Goal: Obtain resource: Download file/media

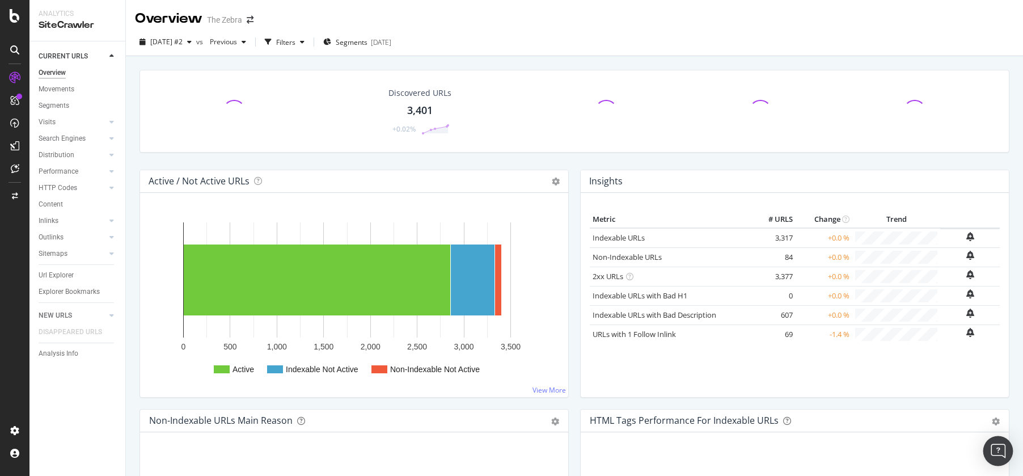
click at [998, 446] on img "Open Intercom Messenger" at bounding box center [998, 450] width 15 height 15
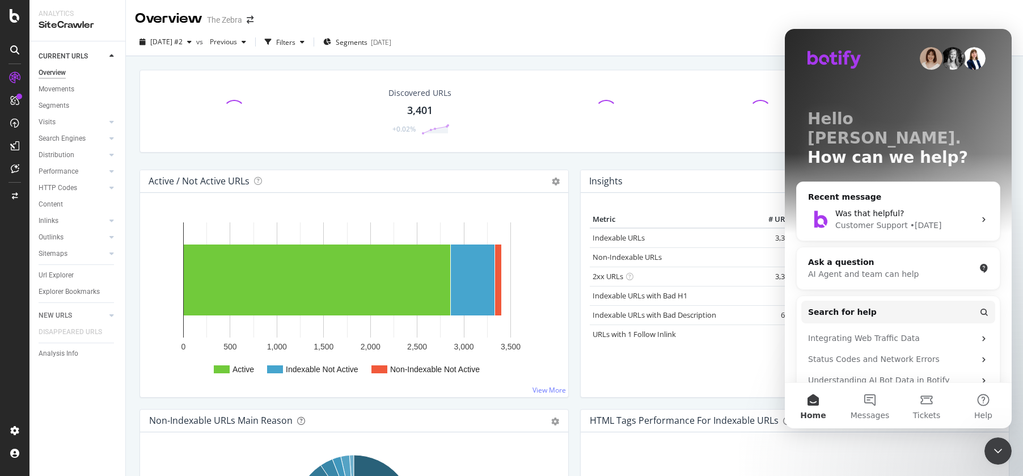
click at [59, 19] on div "SiteCrawler" at bounding box center [78, 25] width 78 height 13
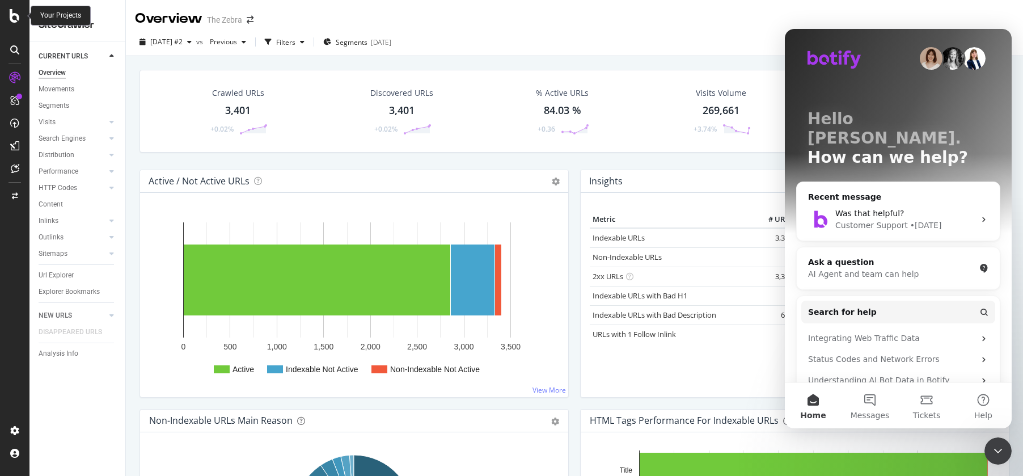
click at [16, 16] on icon at bounding box center [15, 16] width 10 height 14
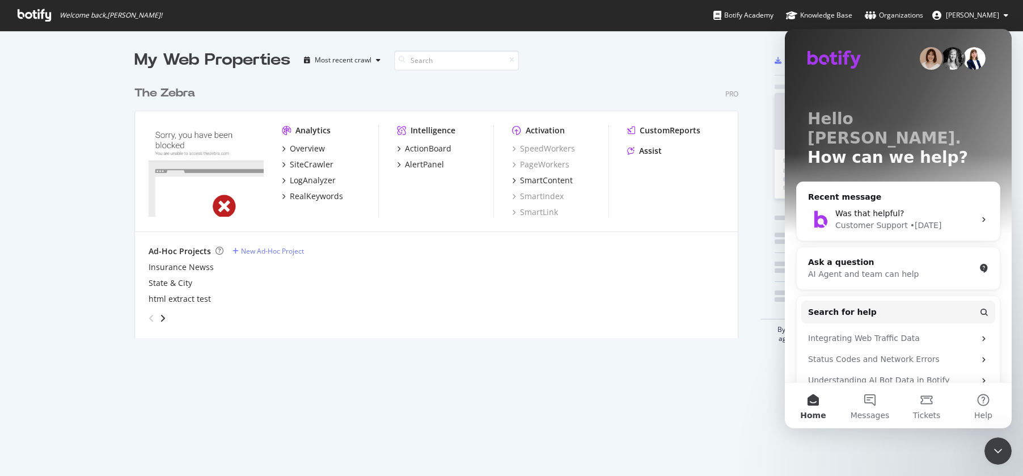
scroll to position [476, 1023]
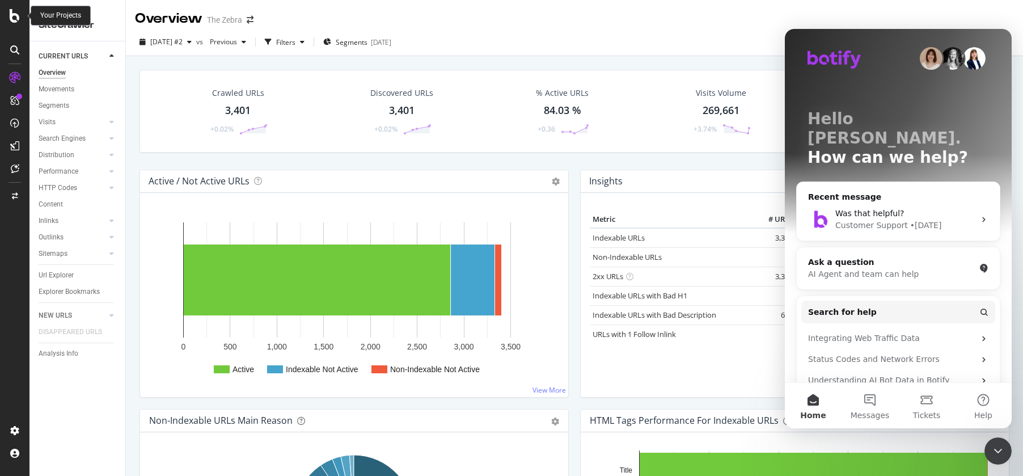
click at [20, 16] on div at bounding box center [14, 16] width 27 height 14
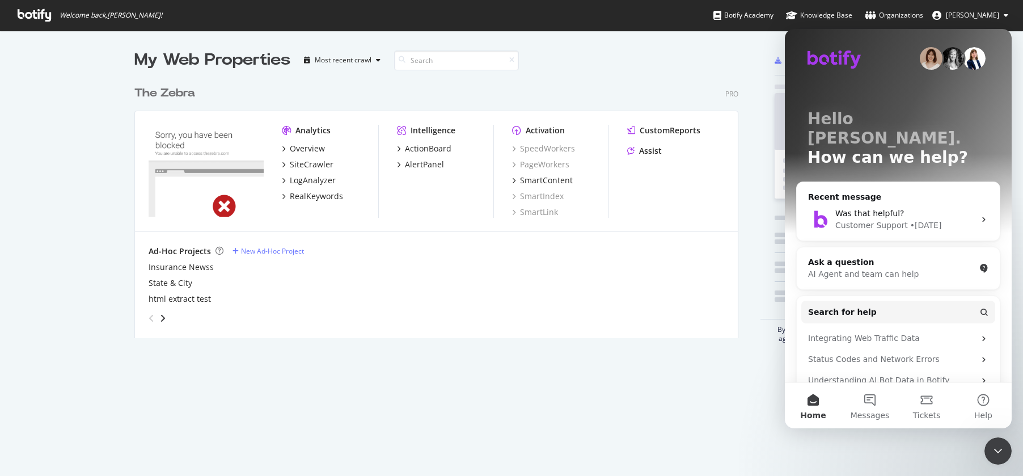
scroll to position [476, 1023]
click at [176, 92] on div "The Zebra" at bounding box center [164, 93] width 61 height 16
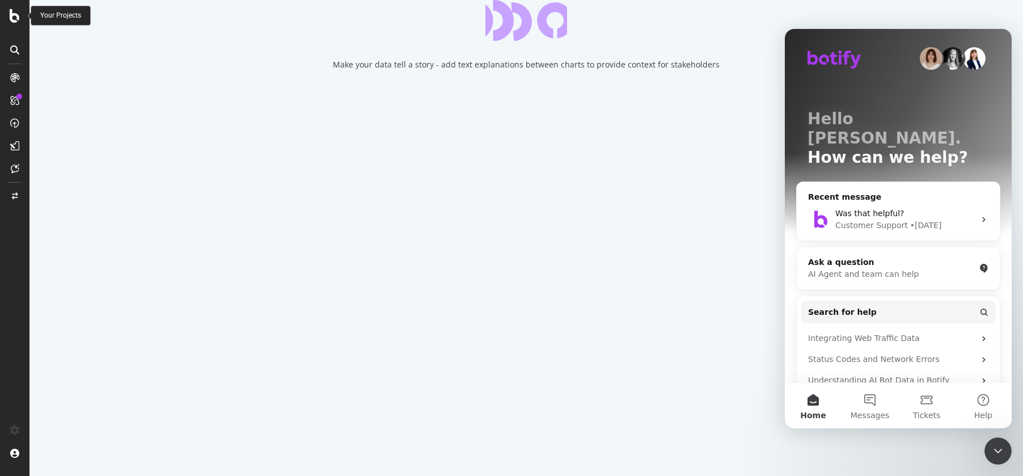
click at [13, 18] on icon at bounding box center [15, 16] width 10 height 14
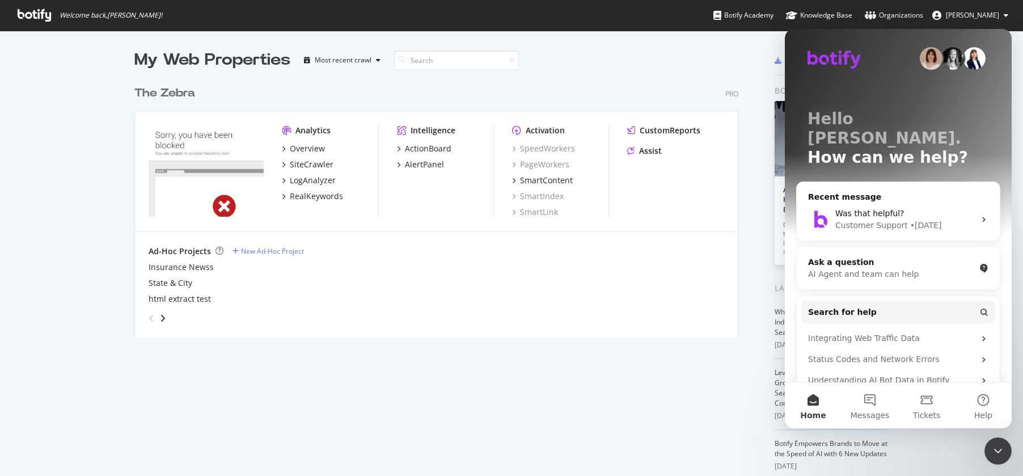
scroll to position [476, 1023]
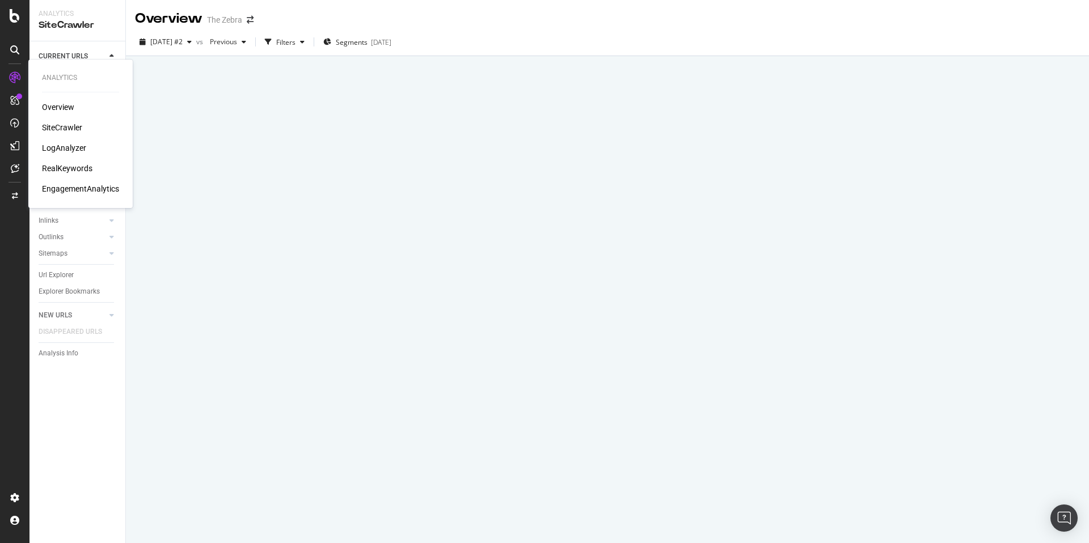
click at [58, 128] on div "SiteCrawler" at bounding box center [62, 127] width 40 height 11
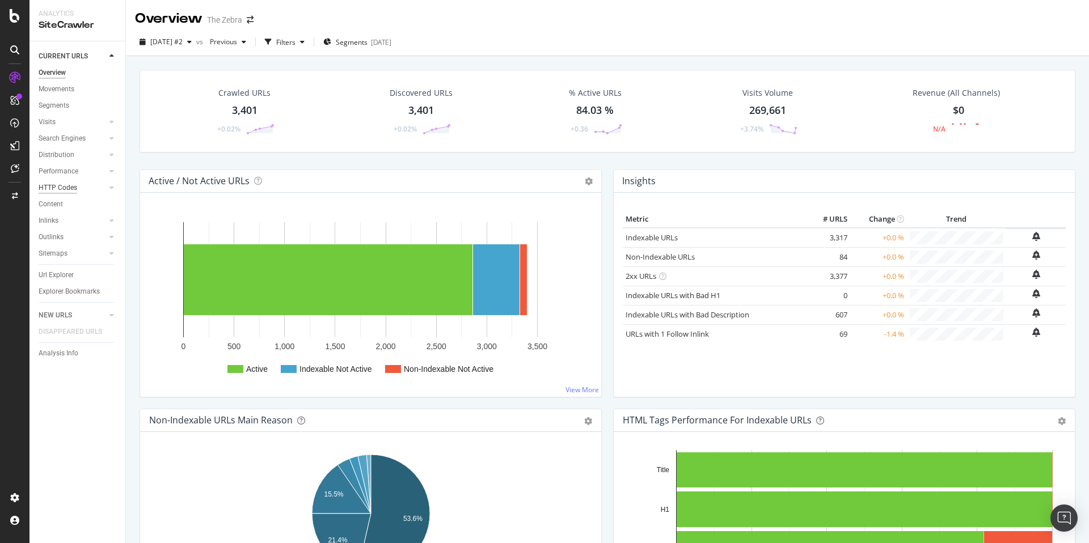
click at [56, 186] on div "HTTP Codes" at bounding box center [58, 188] width 39 height 12
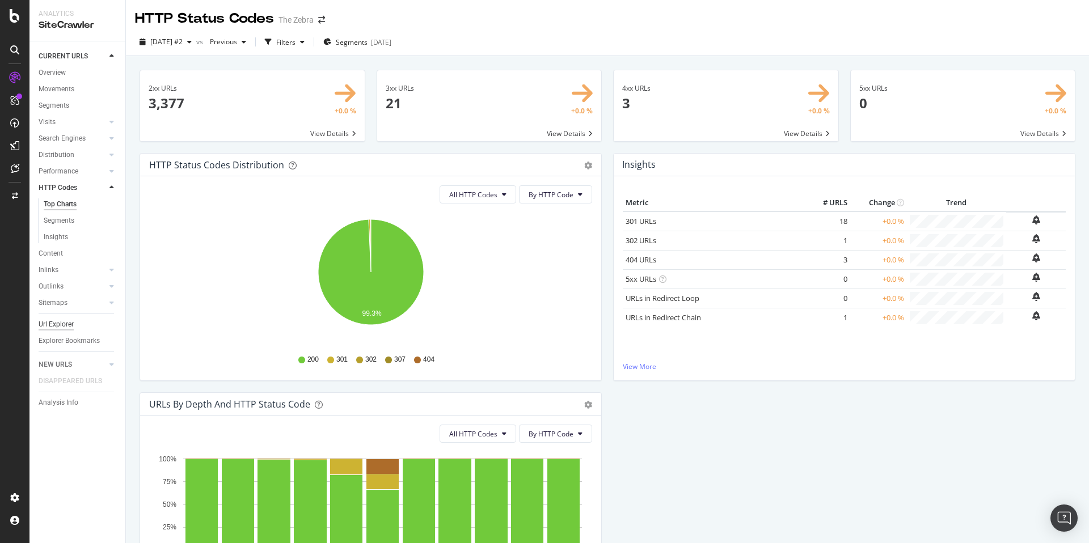
click at [62, 324] on div "Url Explorer" at bounding box center [56, 325] width 35 height 12
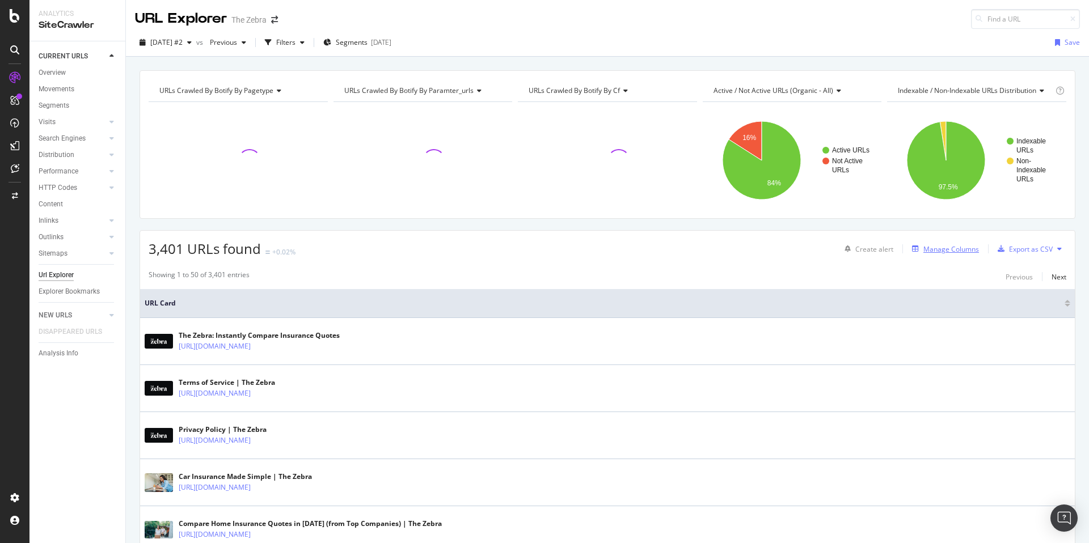
click at [933, 254] on div "Manage Columns" at bounding box center [942, 249] width 71 height 12
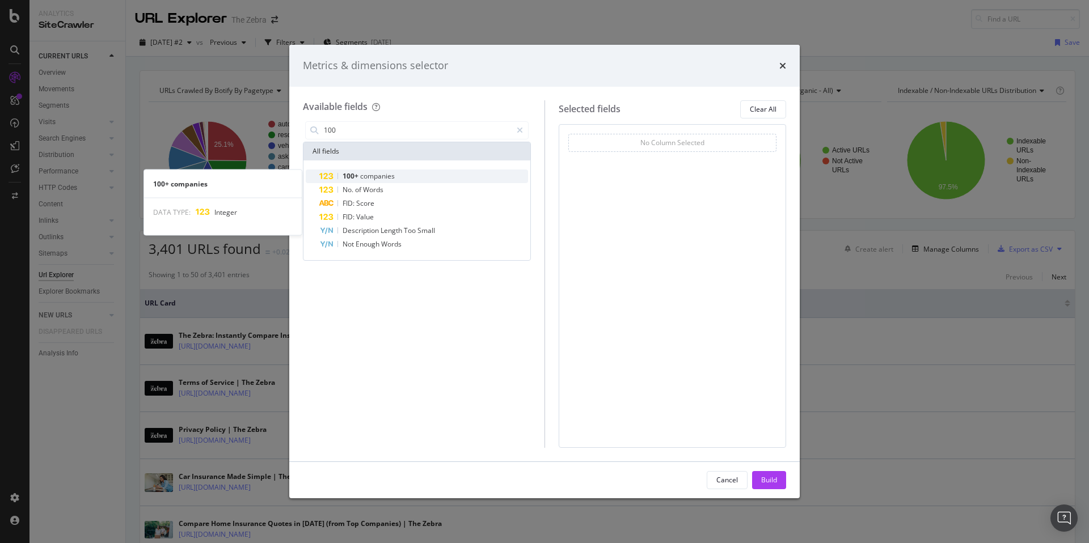
type input "100"
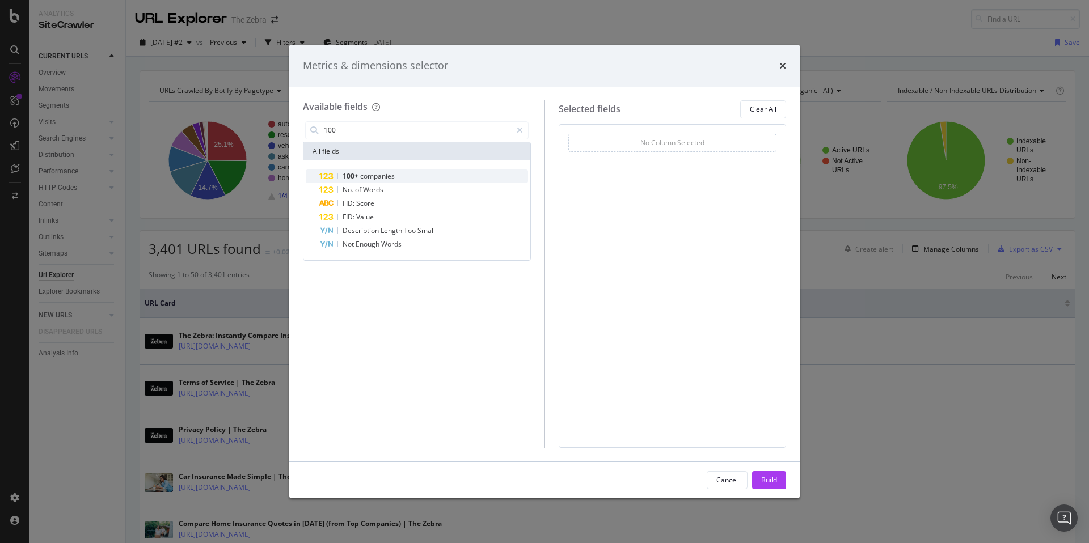
click at [386, 173] on span "companies" at bounding box center [377, 176] width 35 height 10
click at [779, 481] on button "Build" at bounding box center [769, 480] width 34 height 18
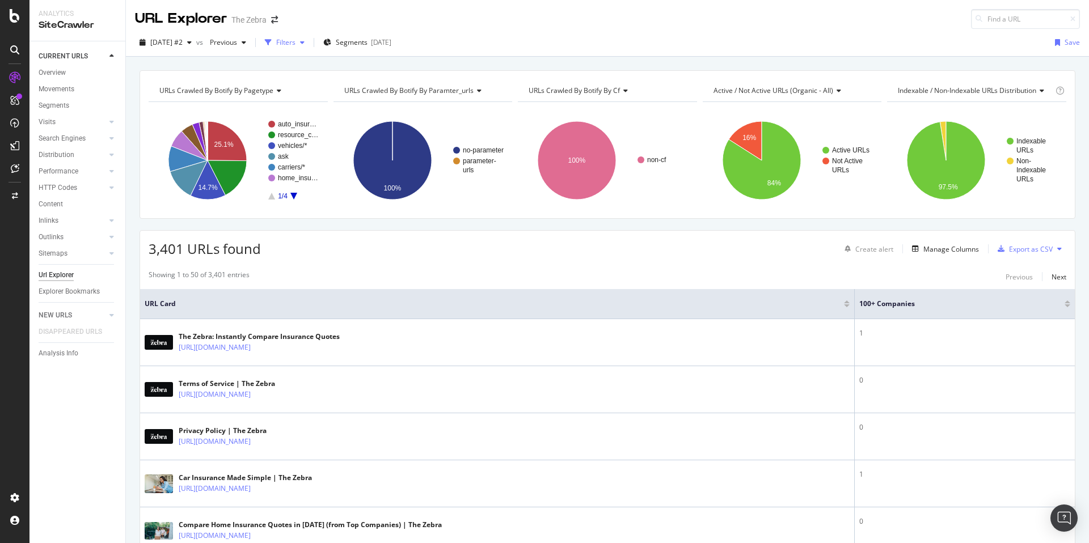
click at [276, 47] on div "button" at bounding box center [268, 43] width 16 height 16
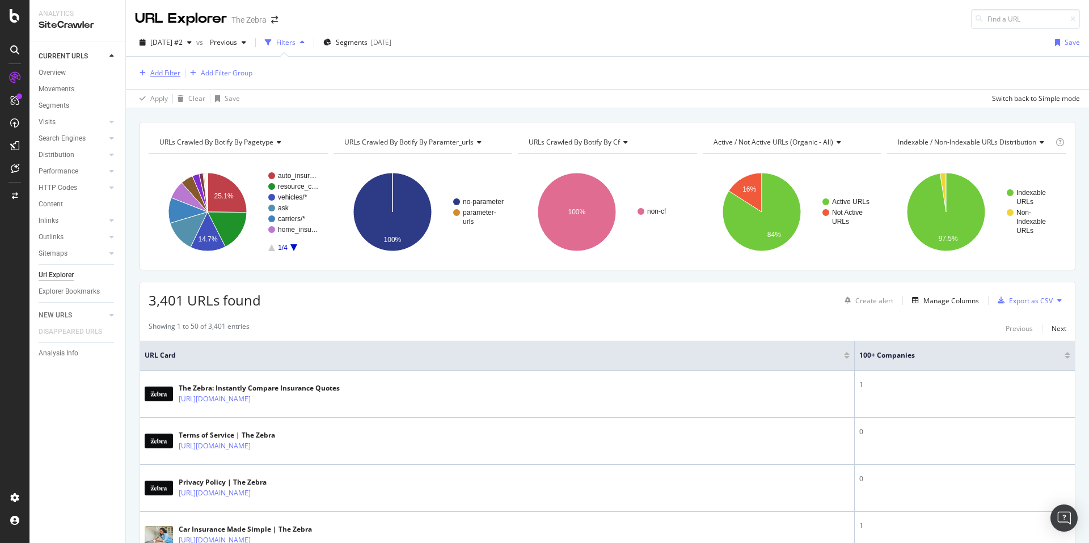
click at [159, 75] on div "Add Filter" at bounding box center [165, 73] width 30 height 10
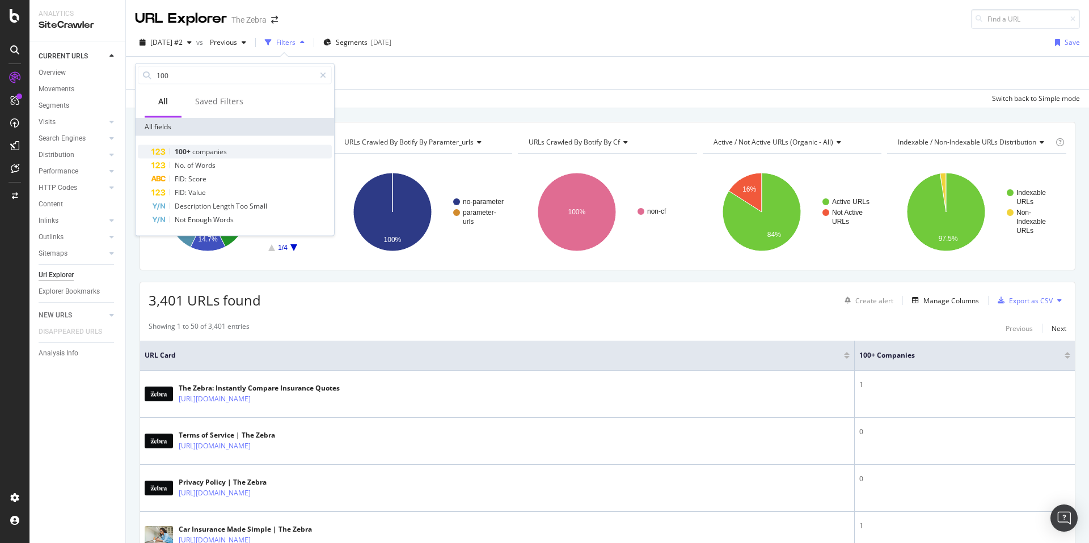
type input "100"
click at [235, 154] on div "100+ companies" at bounding box center [241, 152] width 180 height 14
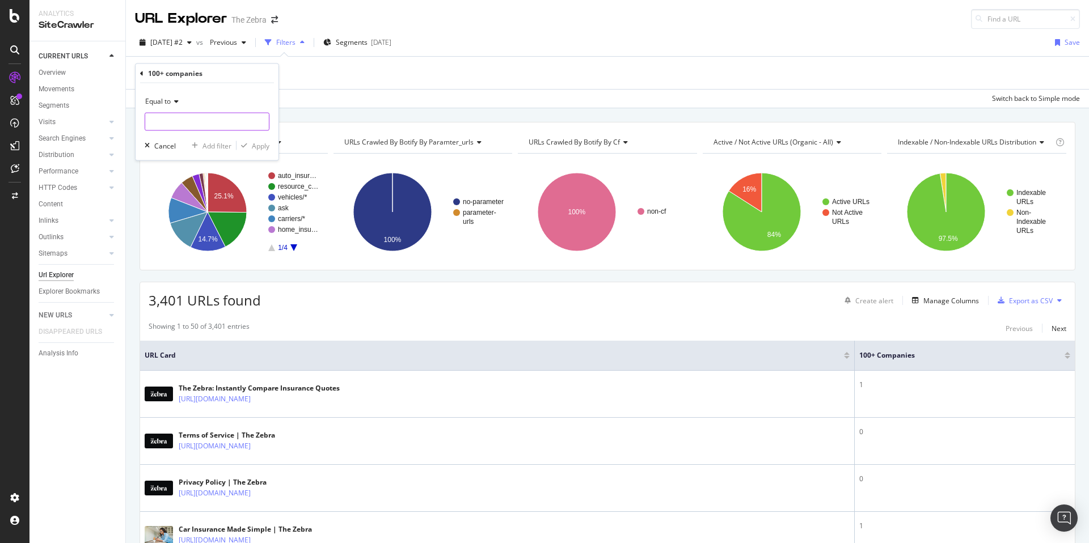
click at [234, 116] on input "number" at bounding box center [207, 122] width 125 height 18
click at [134, 95] on div "Apply Clear Save Switch back to Simple mode" at bounding box center [607, 98] width 963 height 19
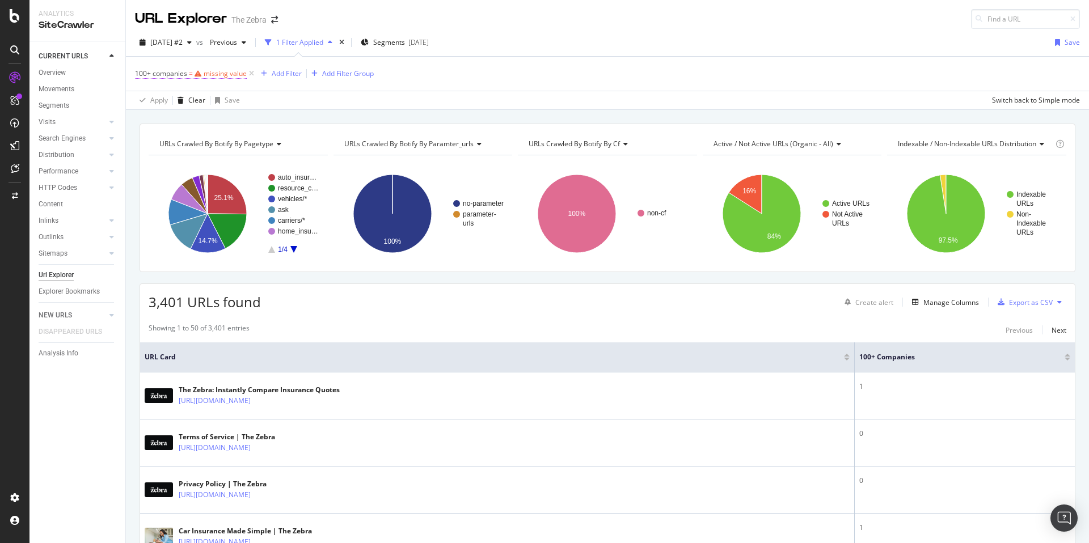
click at [191, 71] on span "=" at bounding box center [191, 74] width 4 height 10
click at [160, 99] on span "Equal to" at bounding box center [158, 100] width 26 height 10
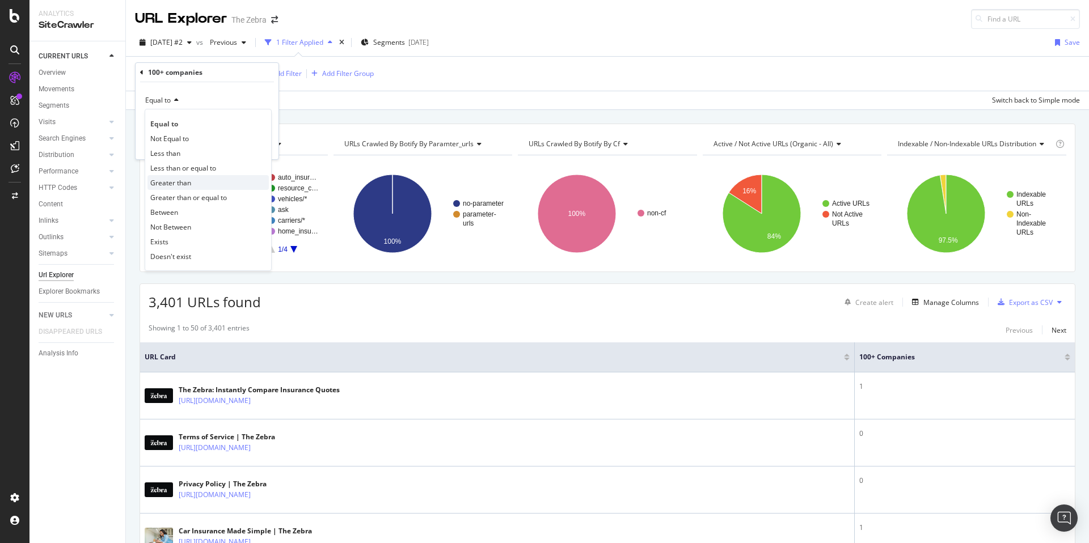
click at [179, 180] on span "Greater than" at bounding box center [170, 183] width 41 height 10
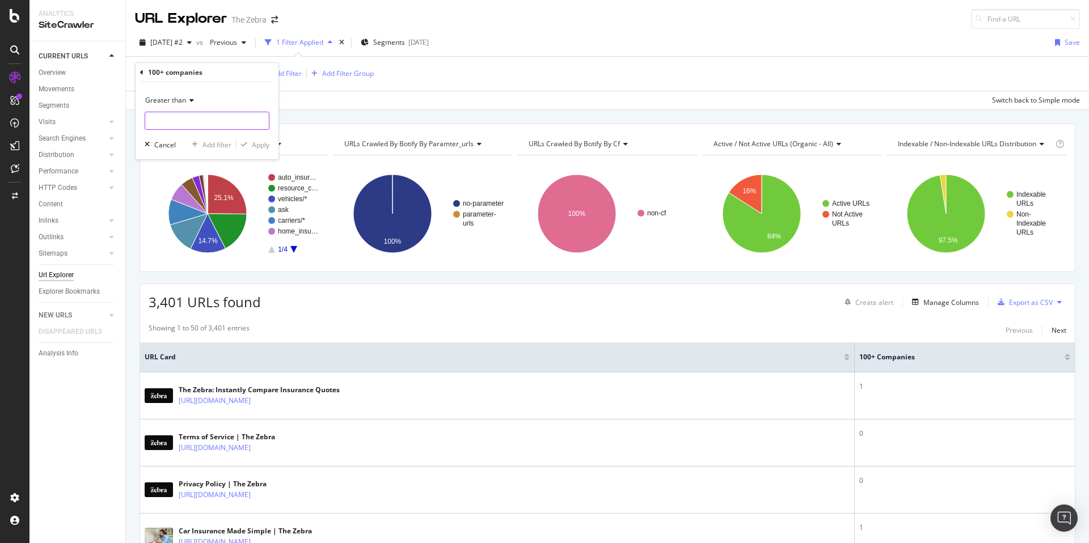
click at [180, 120] on input "number" at bounding box center [207, 121] width 125 height 18
type input "0"
click at [257, 144] on div "Apply" at bounding box center [261, 145] width 18 height 10
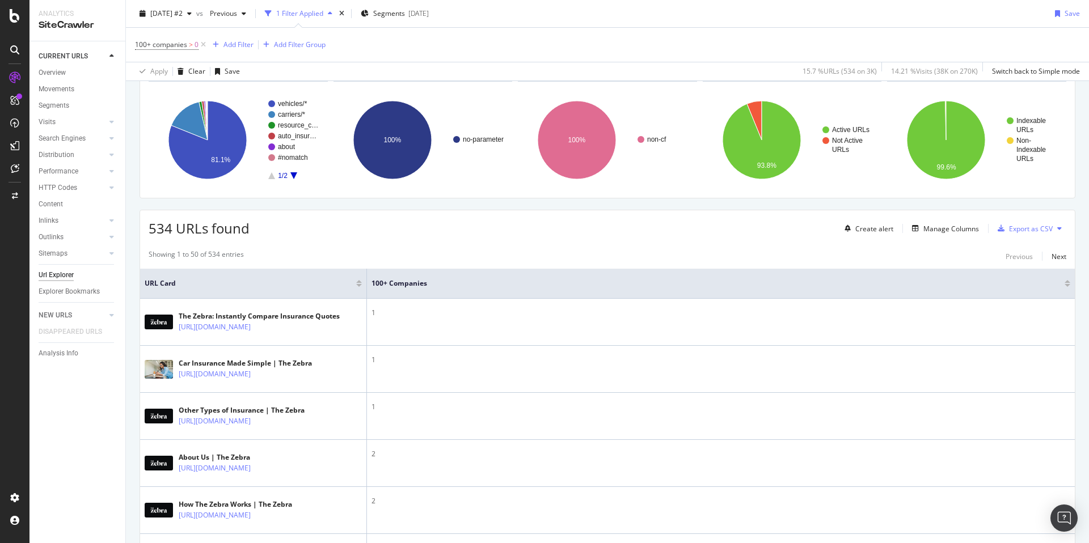
scroll to position [75, 0]
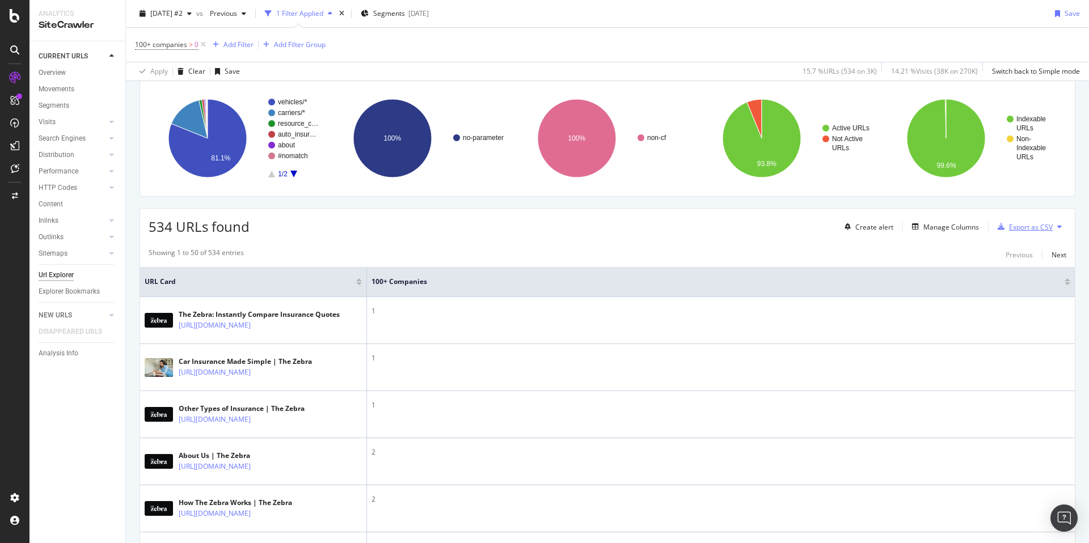
click at [1020, 229] on div "Export as CSV" at bounding box center [1031, 227] width 44 height 10
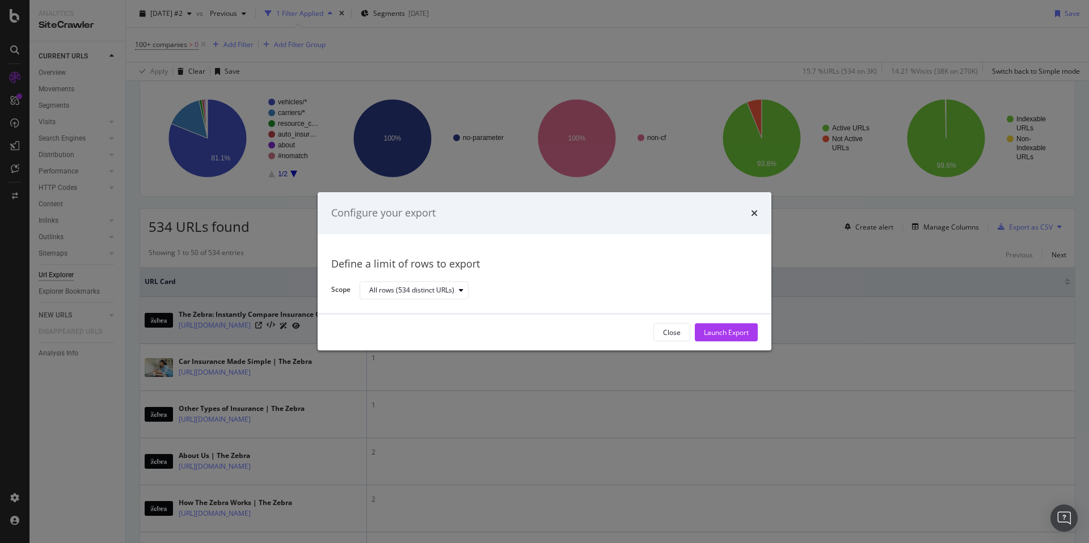
click at [722, 332] on div "Launch Export" at bounding box center [726, 333] width 45 height 10
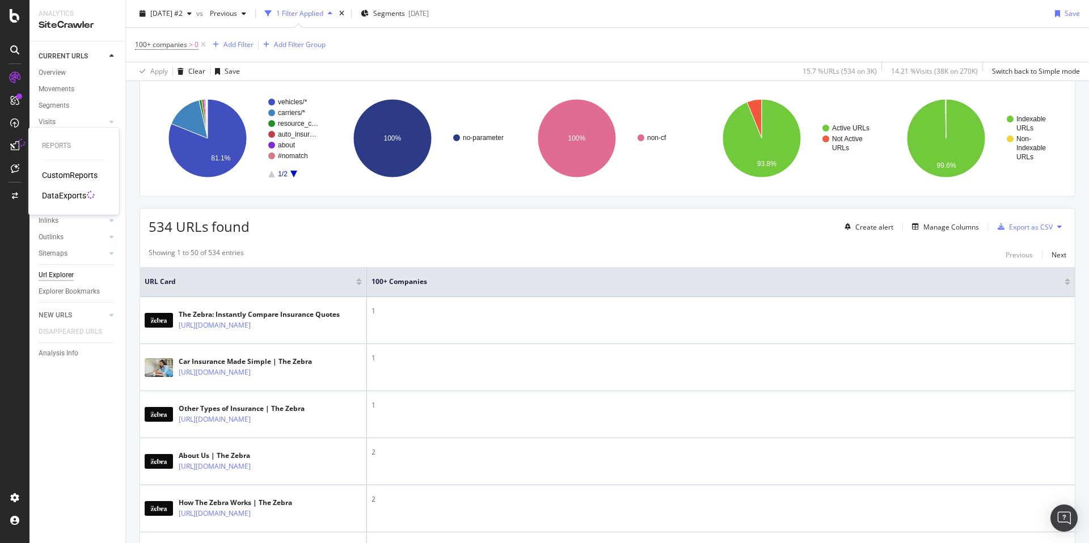
click at [65, 194] on div "DataExports" at bounding box center [64, 195] width 44 height 11
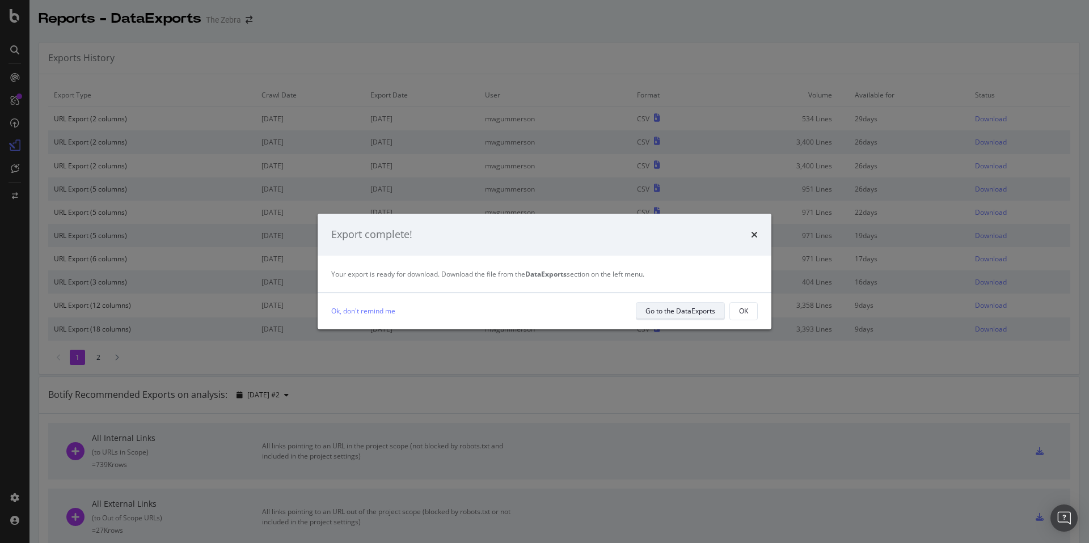
click at [699, 313] on div "Go to the DataExports" at bounding box center [680, 311] width 70 height 10
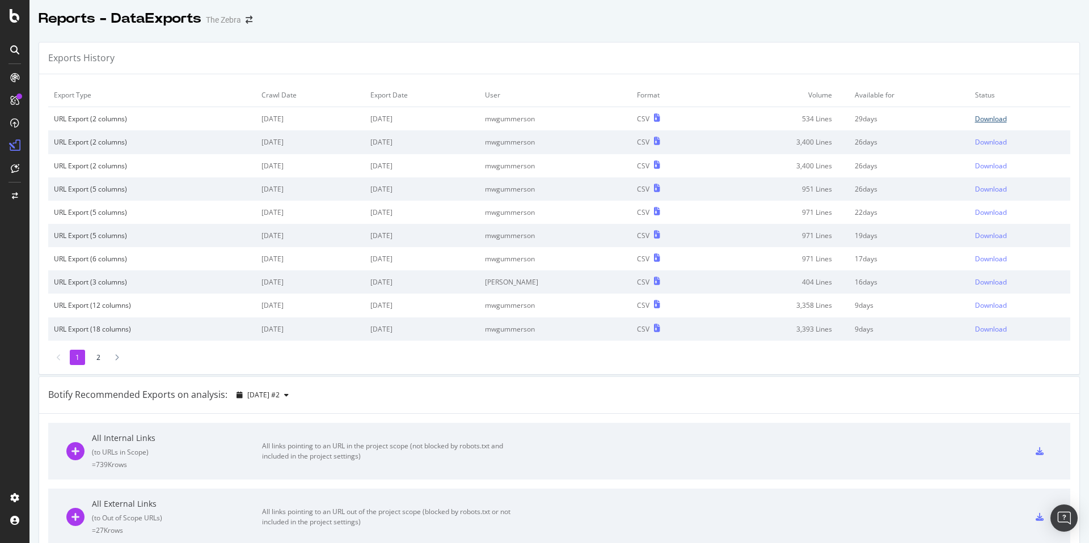
click at [980, 120] on div "Download" at bounding box center [991, 119] width 32 height 10
